Goal: Task Accomplishment & Management: Manage account settings

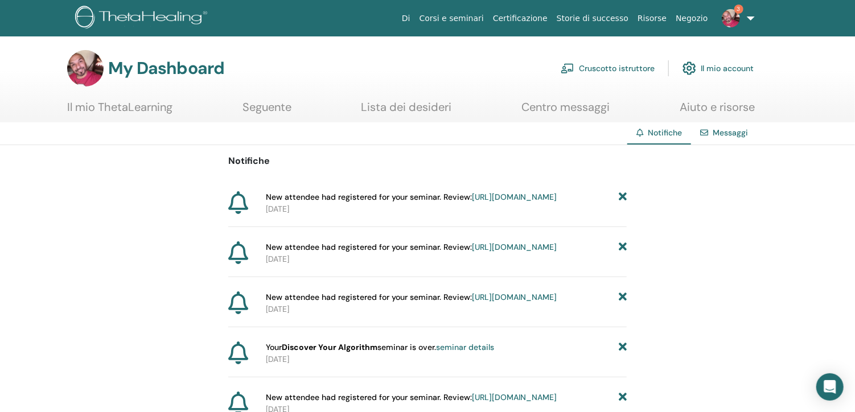
click at [599, 67] on link "Cruscotto istruttore" at bounding box center [608, 68] width 94 height 25
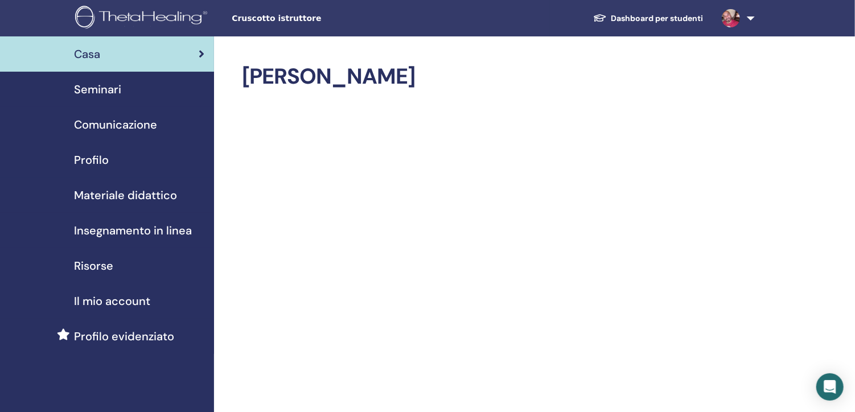
click at [108, 126] on span "Comunicazione" at bounding box center [115, 124] width 83 height 17
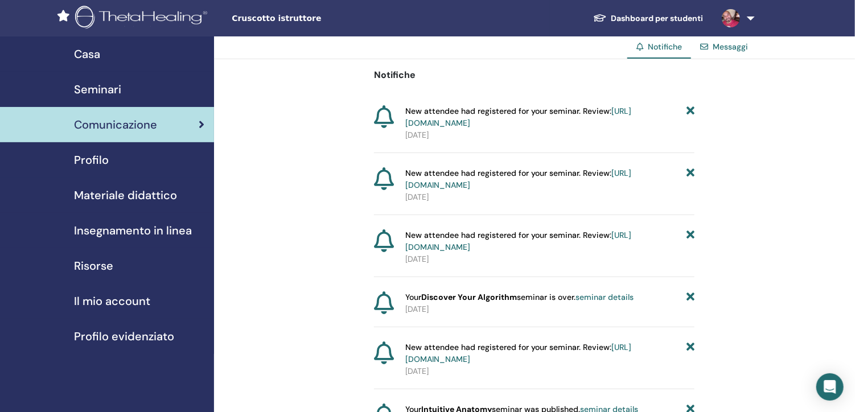
click at [91, 89] on span "Seminari" at bounding box center [97, 89] width 47 height 17
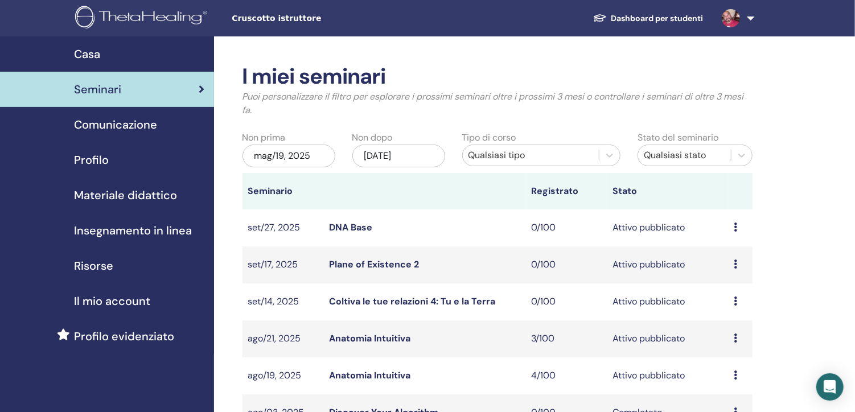
click at [380, 337] on link "Anatomia Intuitiva" at bounding box center [369, 339] width 81 height 12
click at [735, 334] on icon at bounding box center [735, 338] width 3 height 9
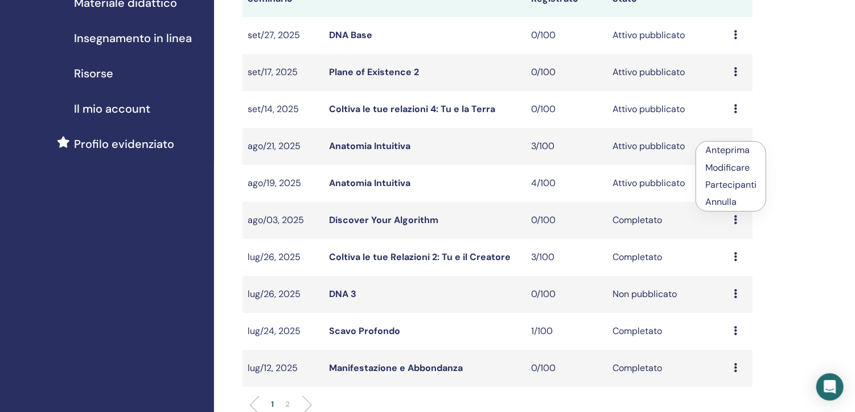
scroll to position [200, 0]
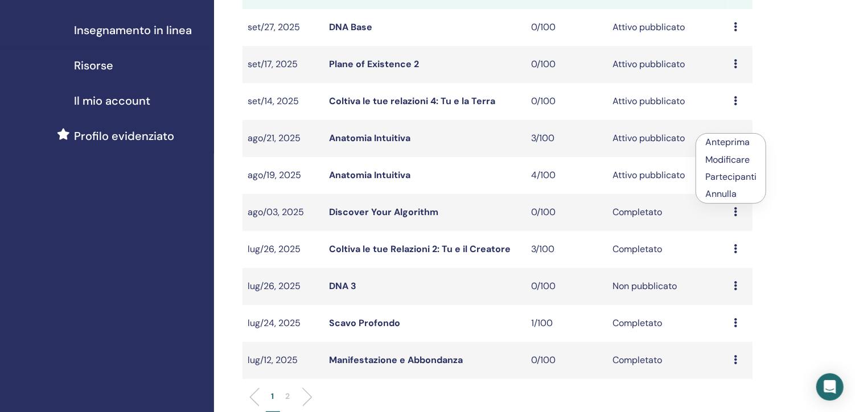
click at [717, 193] on p "Annulla" at bounding box center [730, 194] width 51 height 14
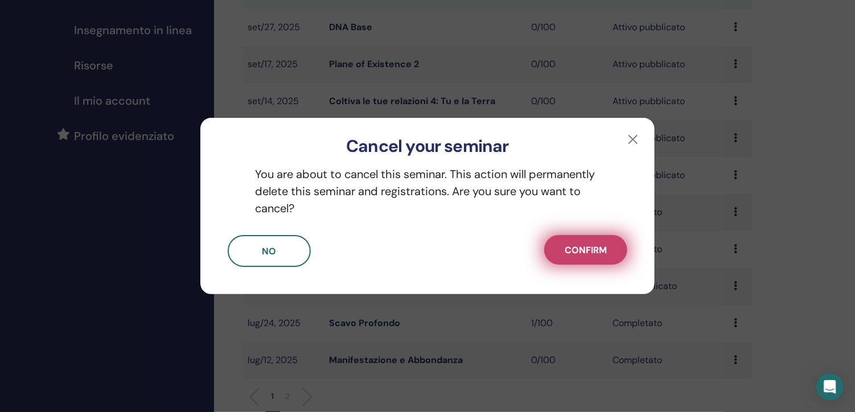
click at [581, 247] on span "Confirm" at bounding box center [586, 250] width 42 height 12
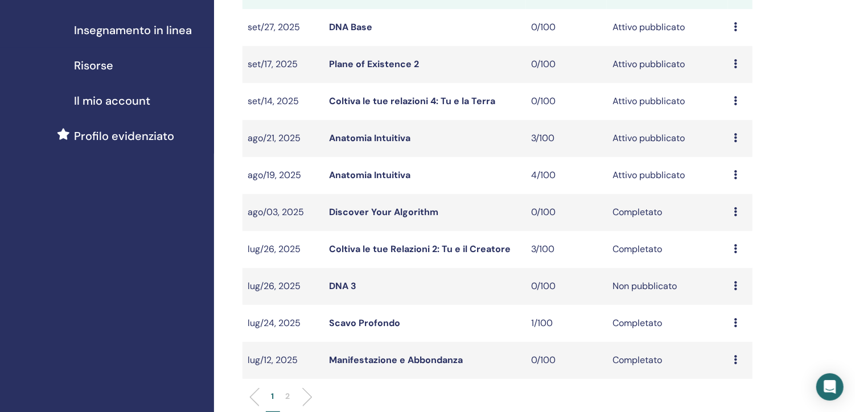
click at [364, 175] on link "Anatomia Intuitiva" at bounding box center [369, 175] width 81 height 12
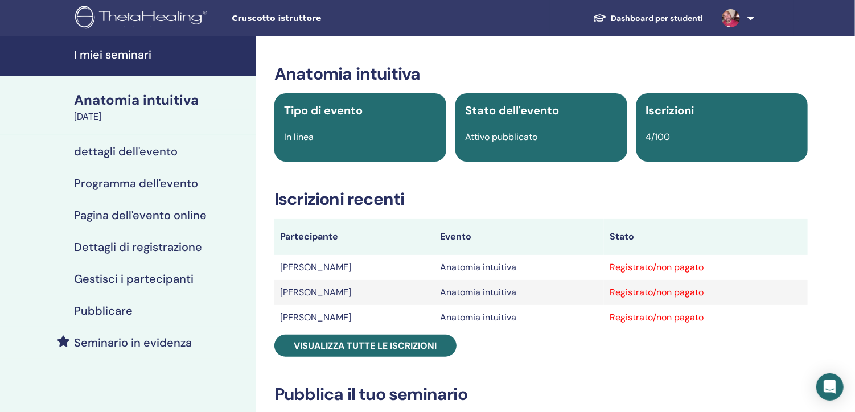
click at [120, 279] on h4 "Gestisci i partecipanti" at bounding box center [134, 279] width 120 height 14
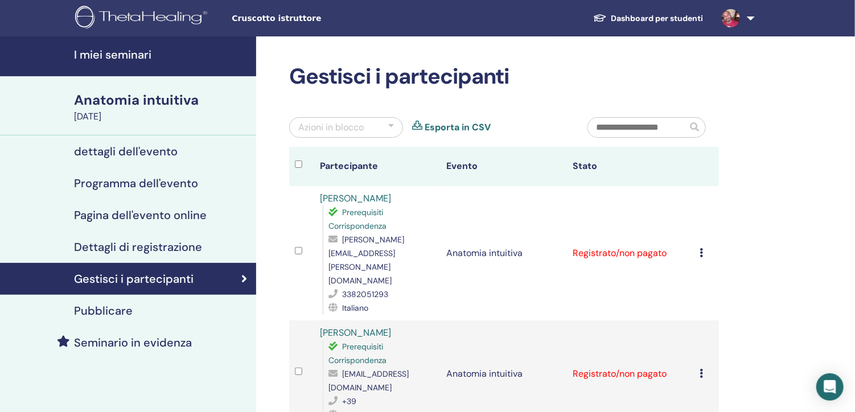
drag, startPoint x: 852, startPoint y: 143, endPoint x: 852, endPoint y: 175, distance: 31.9
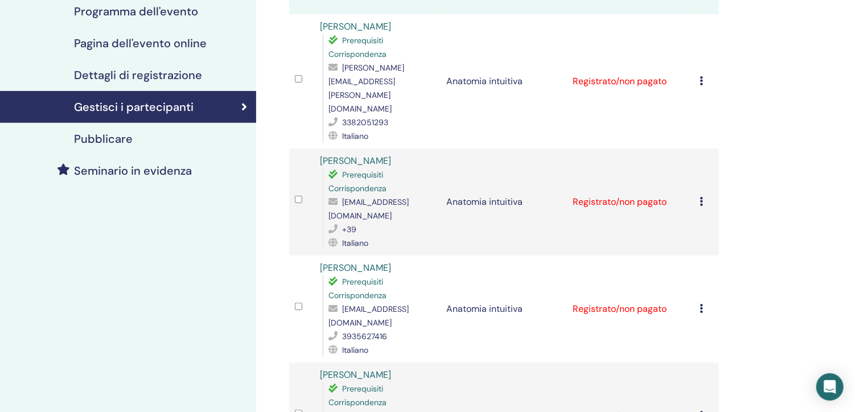
scroll to position [173, 0]
